Goal: Check status: Check status

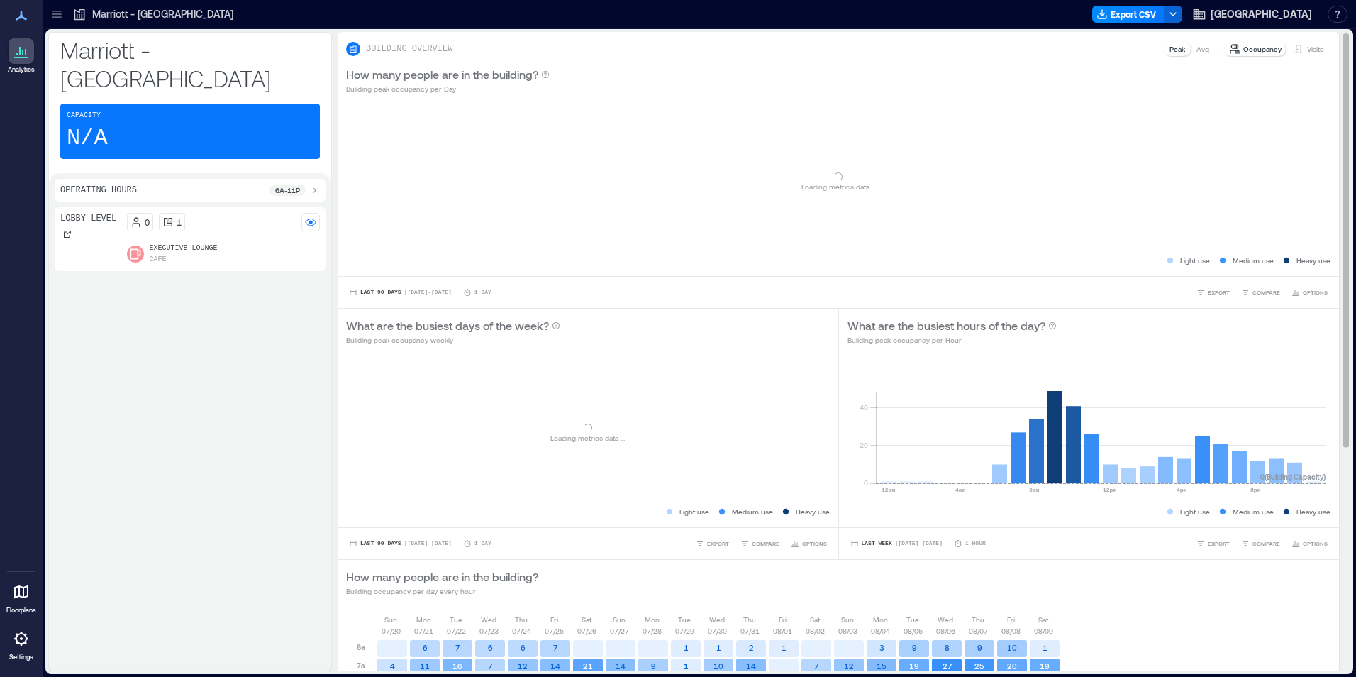
click at [1307, 49] on p "Visits" at bounding box center [1315, 48] width 16 height 11
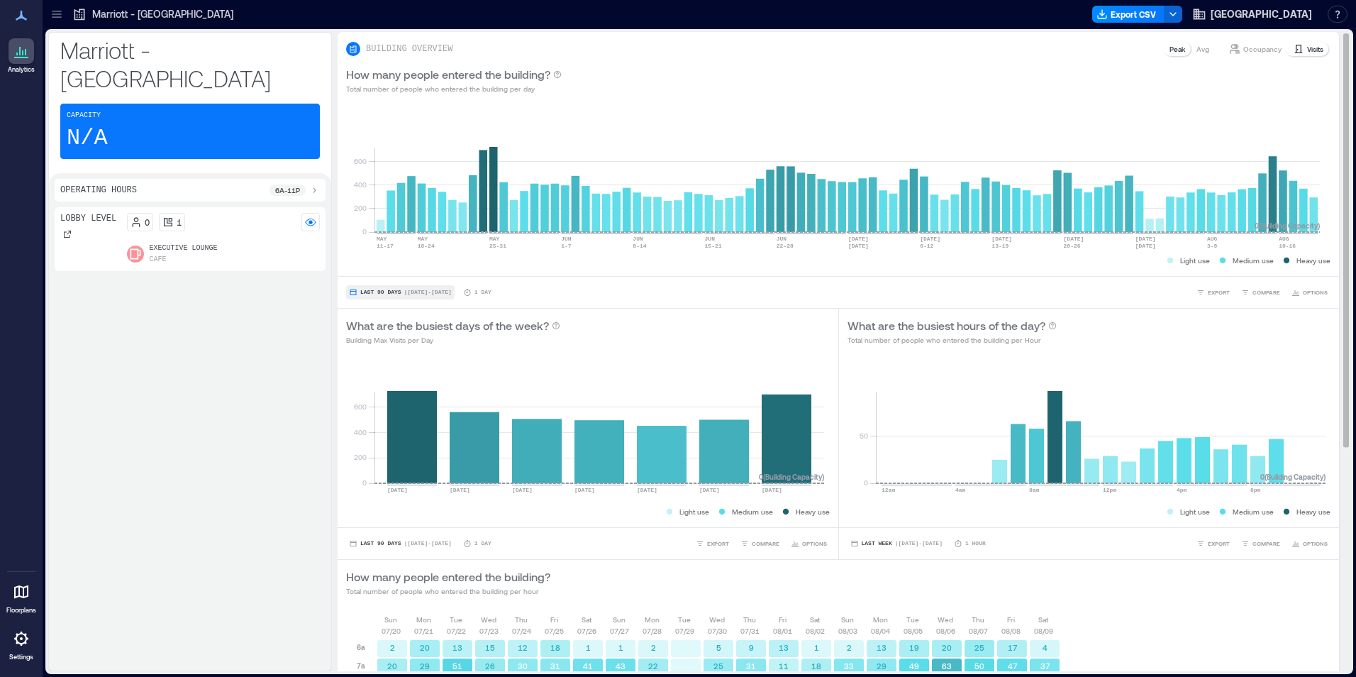
click at [391, 292] on span "Last 90 Days" at bounding box center [380, 292] width 41 height 0
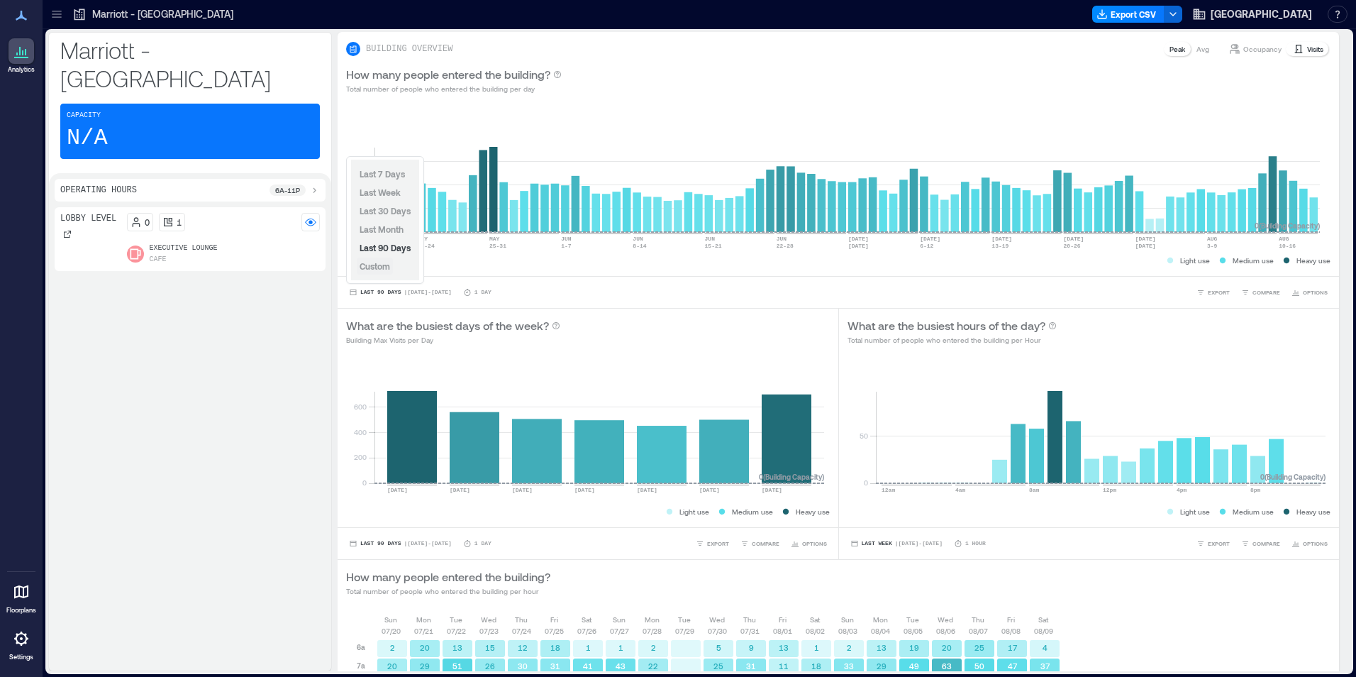
click at [384, 269] on span "Custom" at bounding box center [375, 266] width 30 height 10
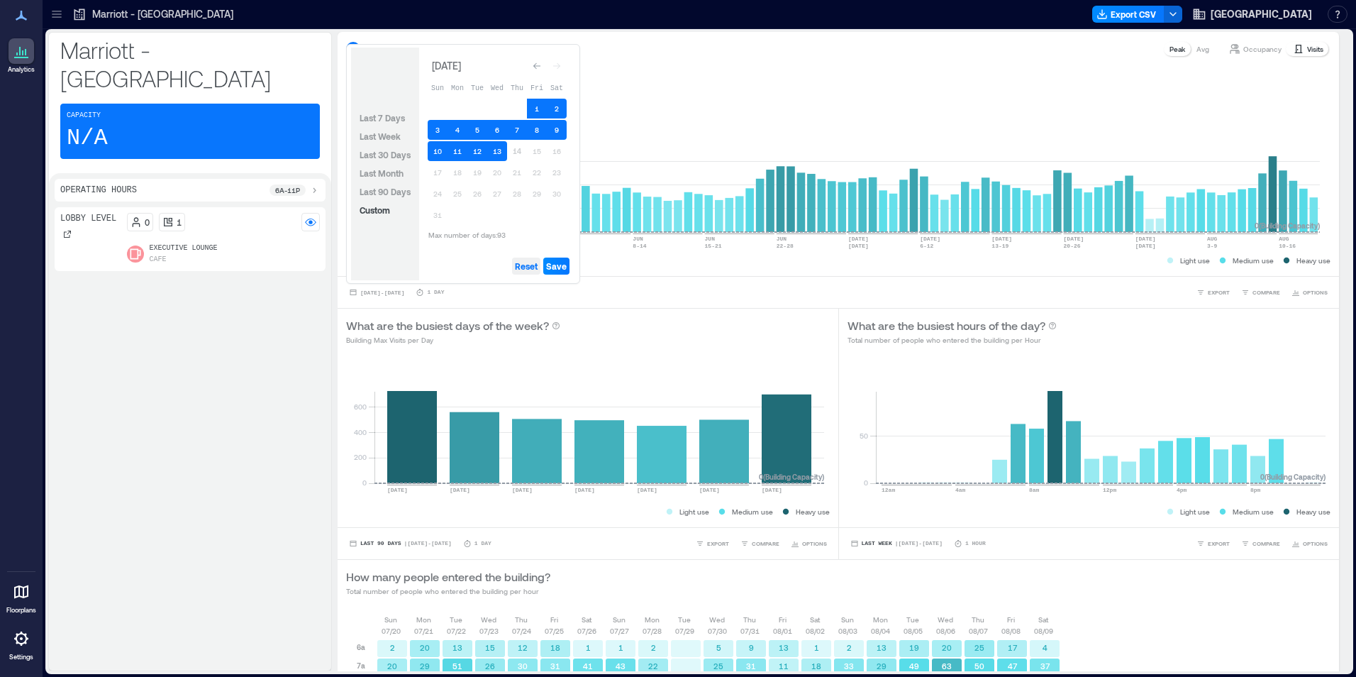
click at [529, 265] on span "Reset" at bounding box center [526, 265] width 23 height 11
click at [499, 150] on button "13" at bounding box center [497, 151] width 20 height 20
click at [475, 150] on button "12" at bounding box center [477, 151] width 20 height 20
click at [560, 266] on span "Save" at bounding box center [556, 265] width 21 height 11
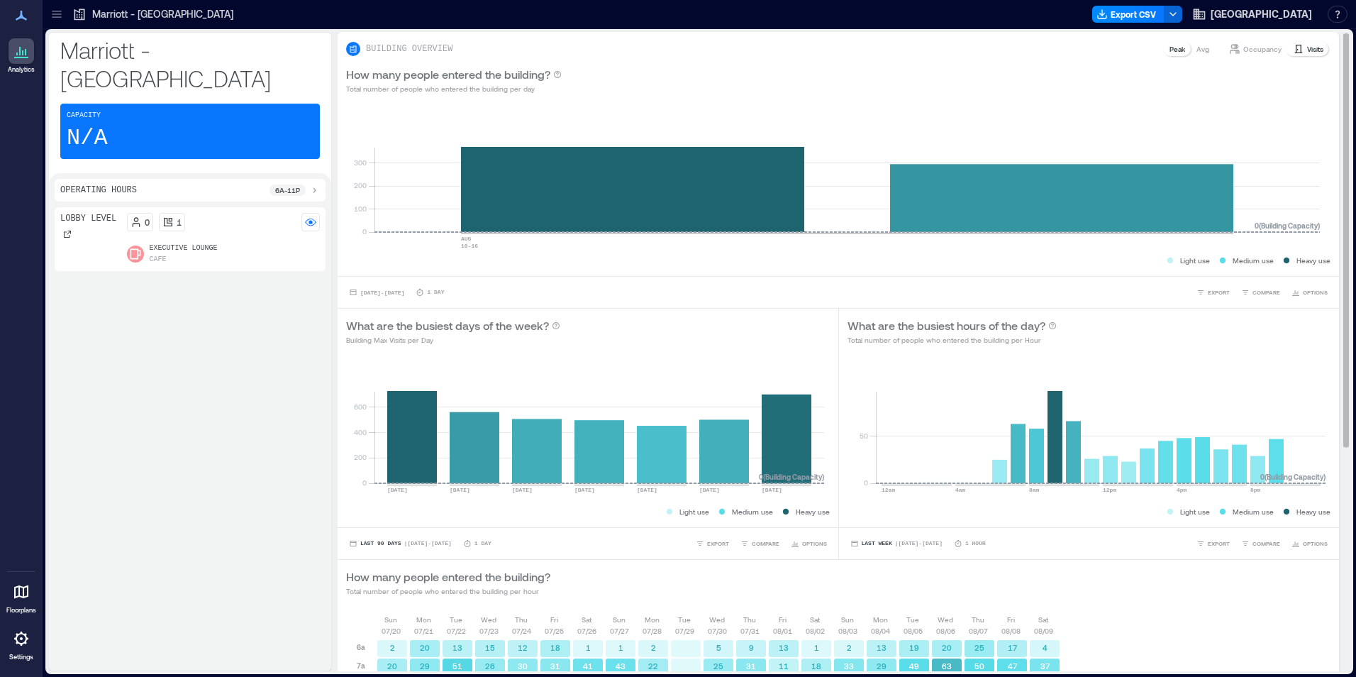
click at [613, 584] on div "How many people entered the building? Total number of people who entered the bu…" at bounding box center [838, 582] width 984 height 28
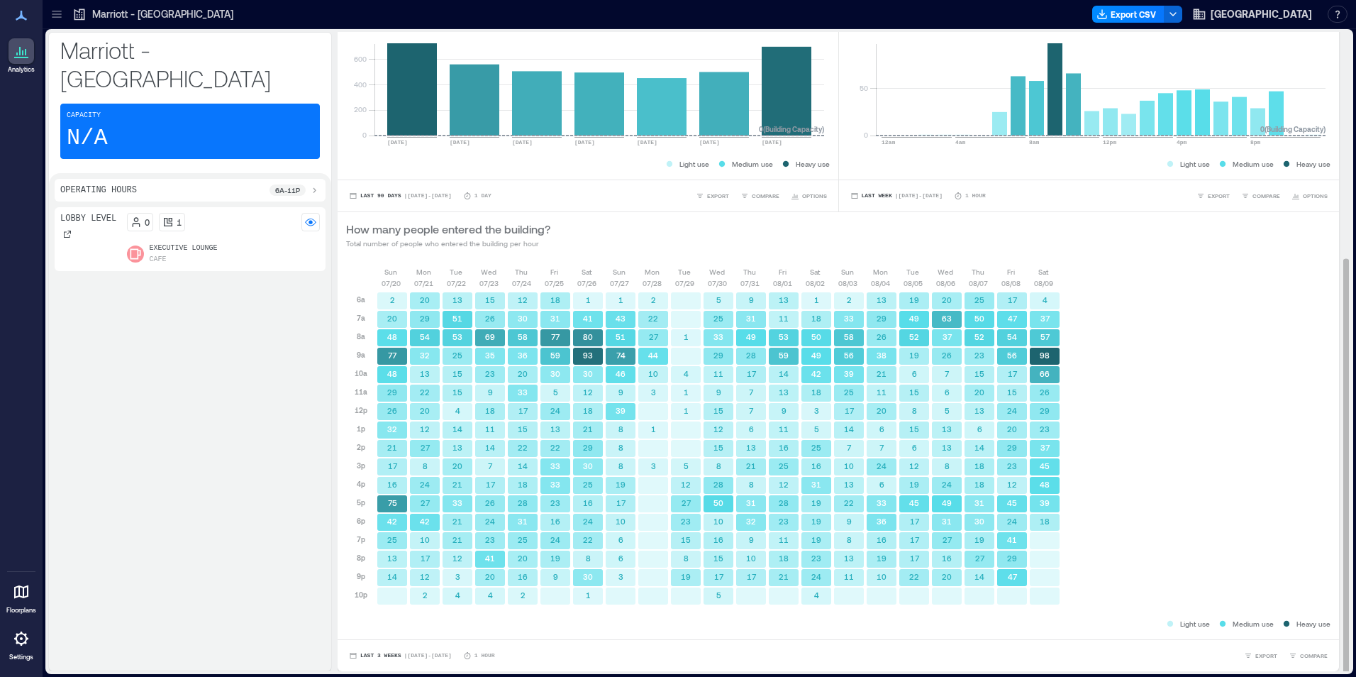
scroll to position [1, 0]
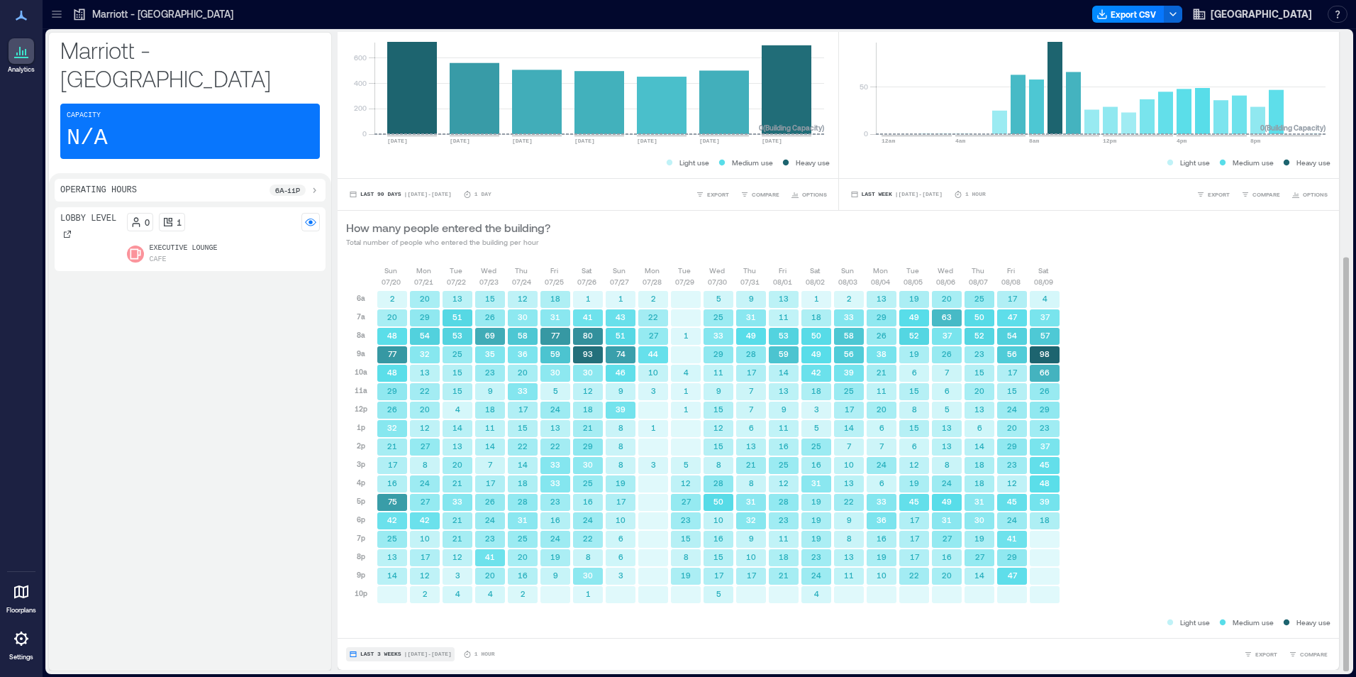
click at [370, 654] on span "Last 3 Weeks" at bounding box center [380, 654] width 41 height 0
click at [391, 631] on button "Custom" at bounding box center [375, 627] width 36 height 17
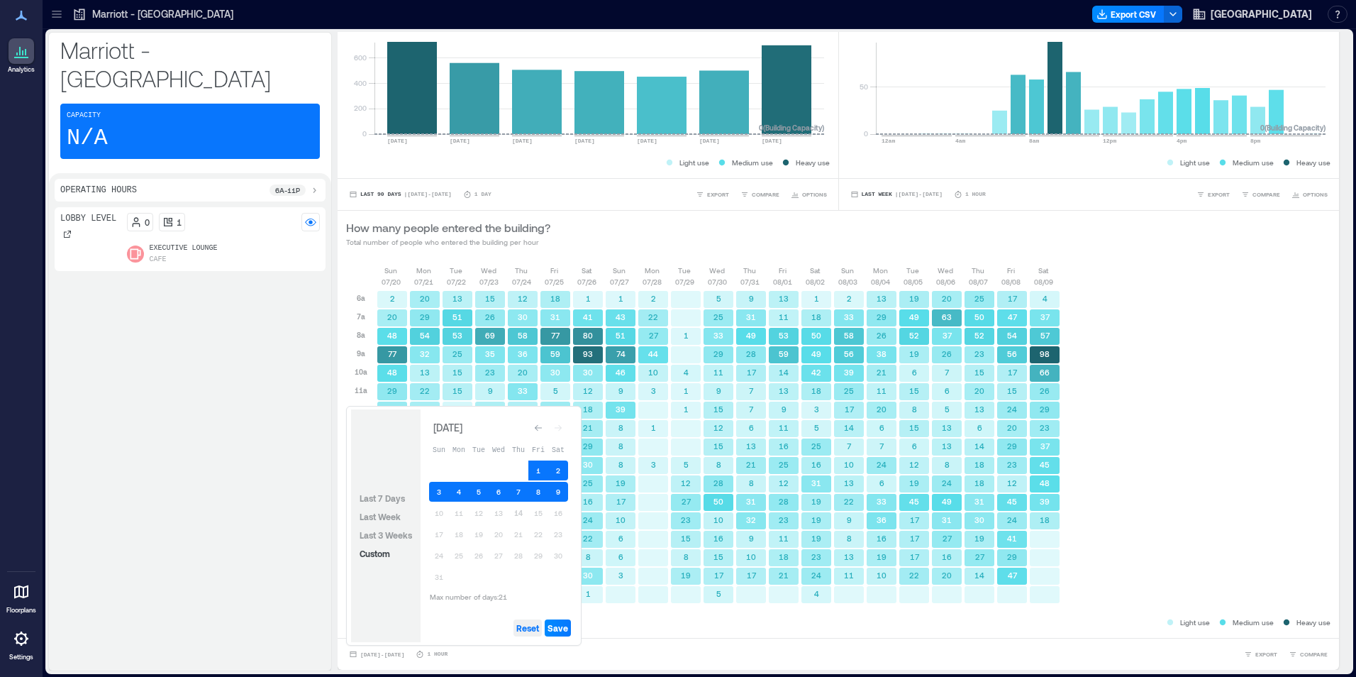
click at [526, 628] on span "Reset" at bounding box center [527, 627] width 23 height 11
click at [521, 516] on button "14" at bounding box center [518, 513] width 20 height 20
click at [504, 517] on button "13" at bounding box center [499, 513] width 20 height 20
click at [560, 626] on span "Save" at bounding box center [557, 627] width 21 height 11
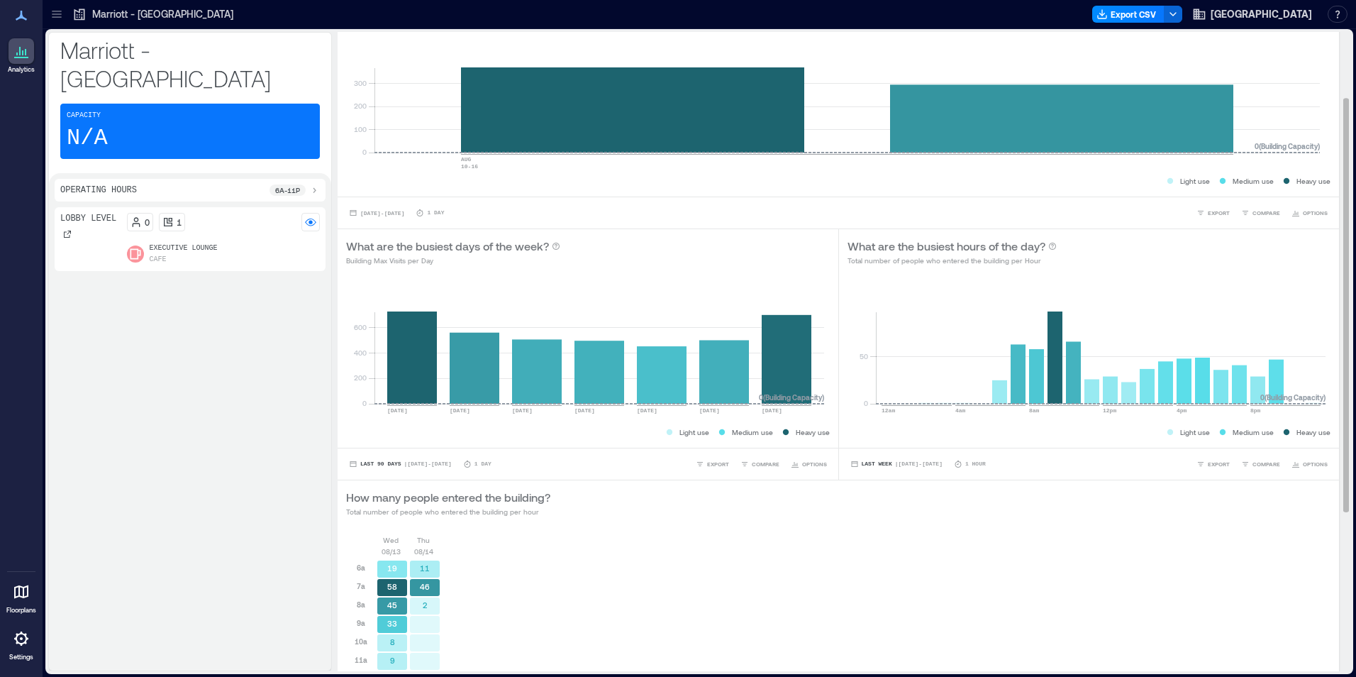
scroll to position [292, 0]
